Goal: Transaction & Acquisition: Subscribe to service/newsletter

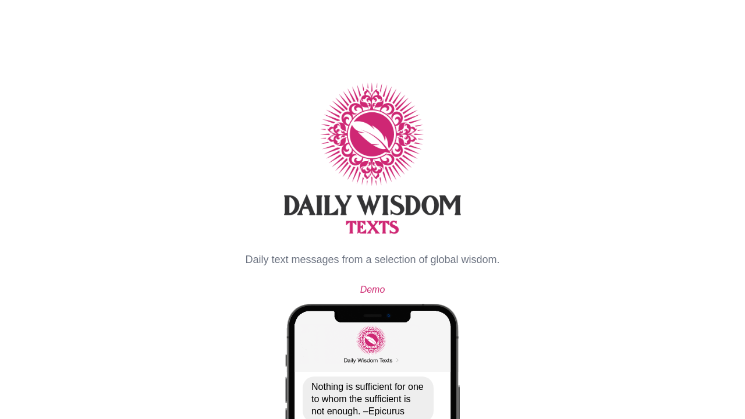
select select "**"
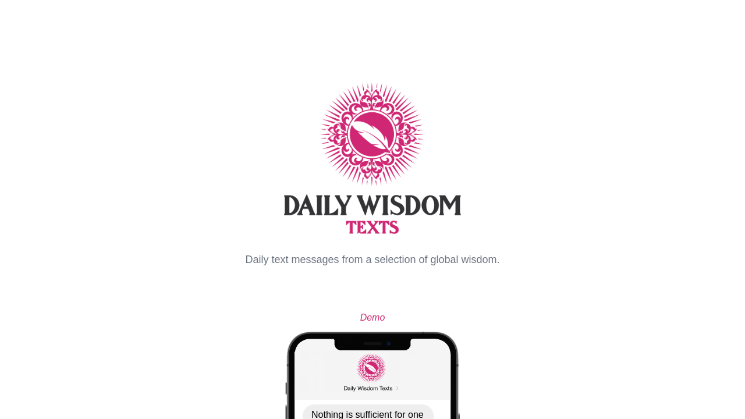
select select "**"
